Goal: Go to known website: Go to known website

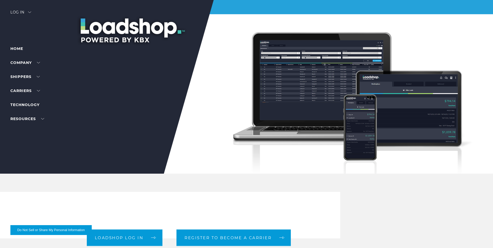
click at [25, 9] on div at bounding box center [248, 87] width 497 height 174
click at [23, 11] on div "Log in" at bounding box center [20, 14] width 21 height 8
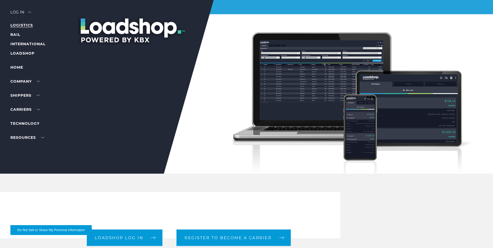
click at [29, 25] on link "LOGISTICS" at bounding box center [21, 25] width 23 height 5
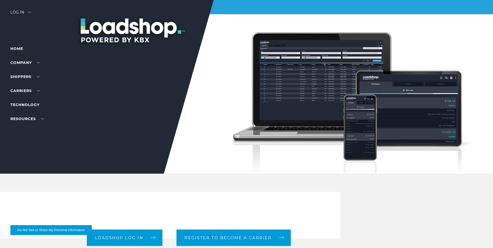
click at [18, 13] on div "Log in" at bounding box center [20, 14] width 21 height 8
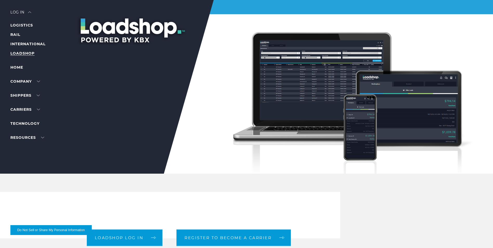
click at [21, 51] on link "LOADSHOP" at bounding box center [22, 53] width 24 height 5
